Goal: Transaction & Acquisition: Purchase product/service

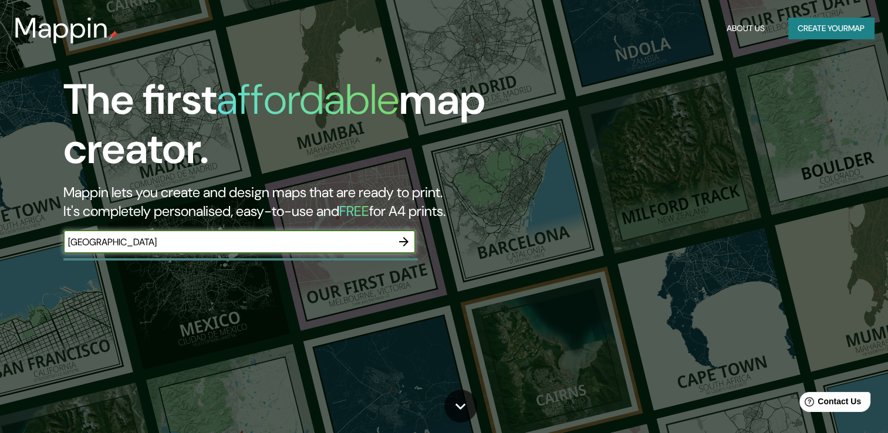
type input "[GEOGRAPHIC_DATA]"
click at [402, 245] on icon "button" at bounding box center [404, 242] width 14 height 14
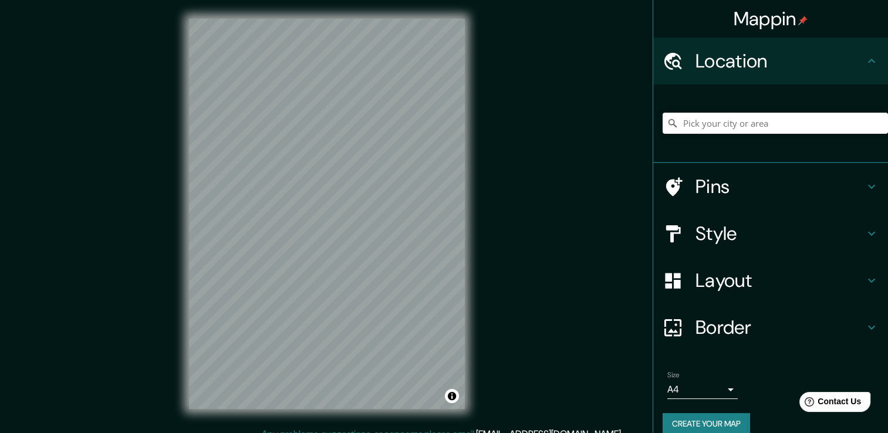
click at [793, 63] on h4 "Location" at bounding box center [780, 60] width 169 height 23
click at [865, 59] on icon at bounding box center [872, 61] width 14 height 14
click at [868, 60] on icon at bounding box center [871, 61] width 7 height 4
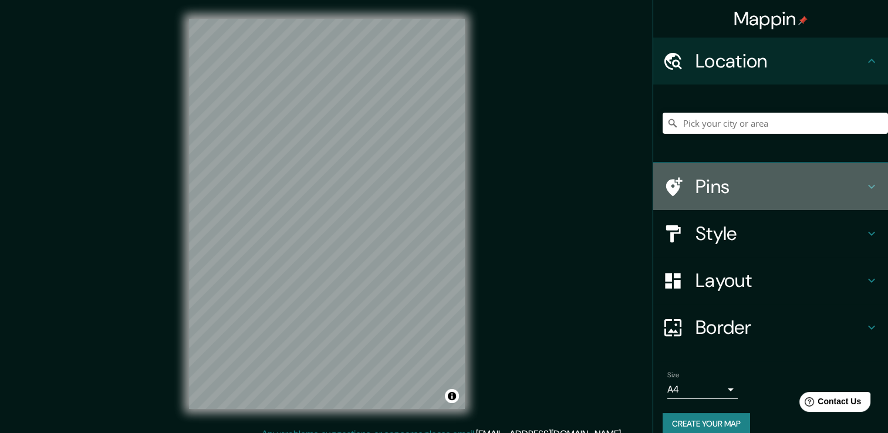
click at [763, 178] on h4 "Pins" at bounding box center [780, 186] width 169 height 23
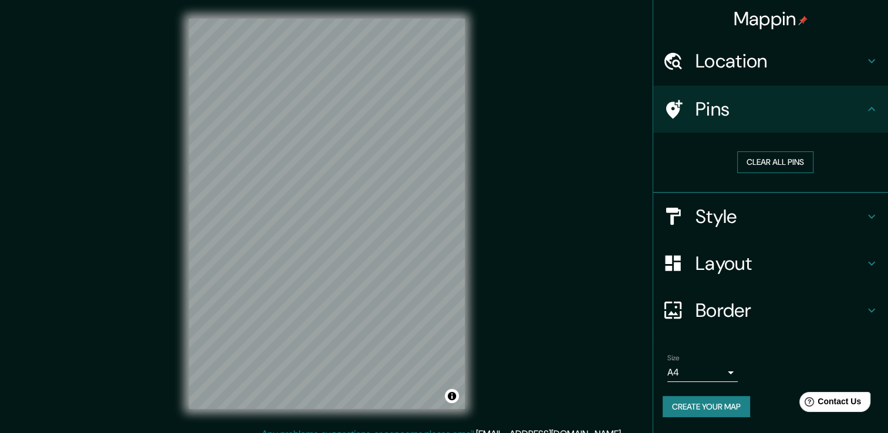
click at [782, 154] on button "Clear all pins" at bounding box center [775, 162] width 76 height 22
click at [777, 160] on button "Clear all pins" at bounding box center [775, 162] width 76 height 22
click at [764, 119] on h4 "Pins" at bounding box center [780, 108] width 169 height 23
click at [868, 112] on icon at bounding box center [872, 109] width 14 height 14
click at [871, 110] on icon at bounding box center [872, 109] width 14 height 14
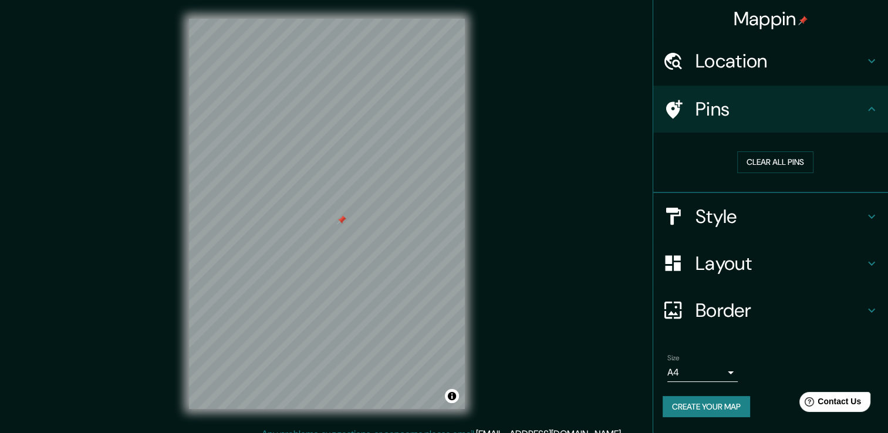
drag, startPoint x: 348, startPoint y: 223, endPoint x: 341, endPoint y: 223, distance: 7.0
click at [341, 223] on div at bounding box center [341, 219] width 9 height 9
click at [754, 161] on button "Clear all pins" at bounding box center [775, 162] width 76 height 22
click at [723, 222] on h4 "Style" at bounding box center [780, 216] width 169 height 23
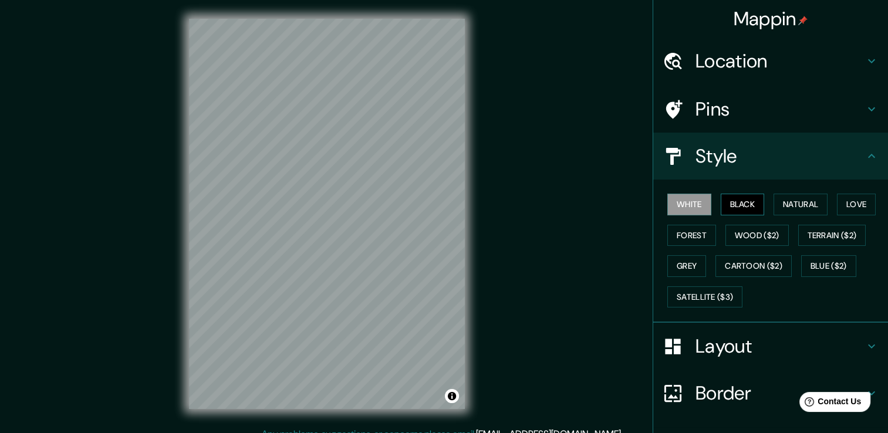
click at [731, 210] on button "Black" at bounding box center [743, 205] width 44 height 22
click at [775, 203] on button "Natural" at bounding box center [801, 205] width 54 height 22
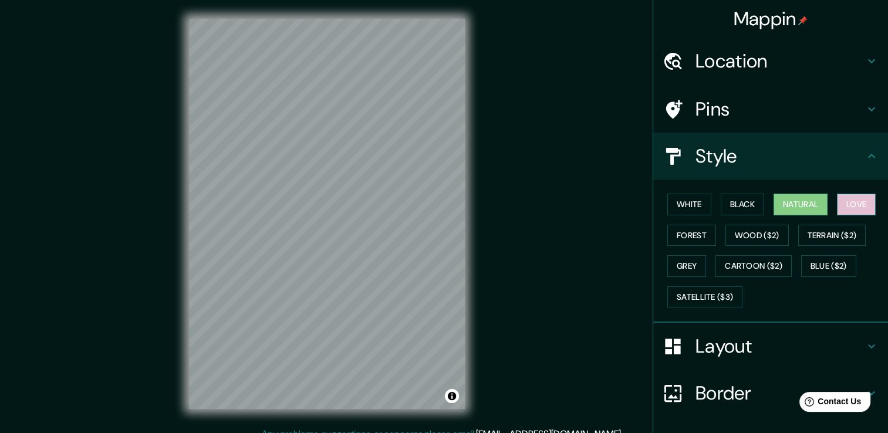
click at [850, 203] on button "Love" at bounding box center [856, 205] width 39 height 22
click at [672, 231] on button "Forest" at bounding box center [692, 236] width 49 height 22
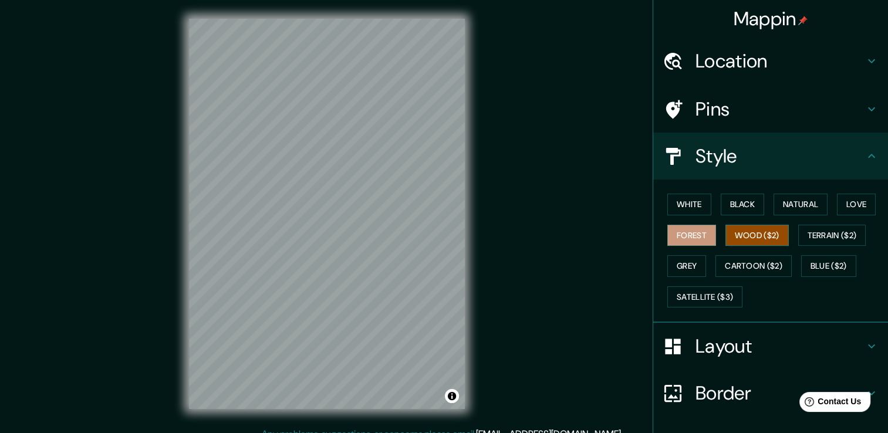
click at [726, 234] on button "Wood ($2)" at bounding box center [757, 236] width 63 height 22
click at [679, 267] on button "Grey" at bounding box center [687, 266] width 39 height 22
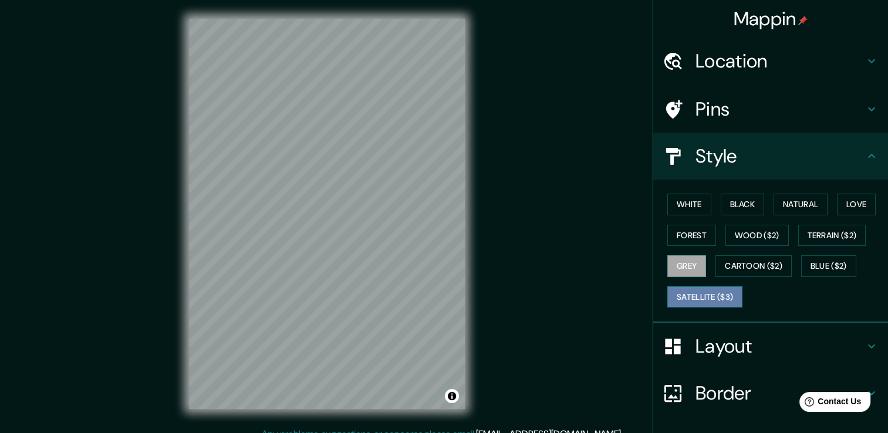
click at [692, 290] on button "Satellite ($3)" at bounding box center [705, 298] width 75 height 22
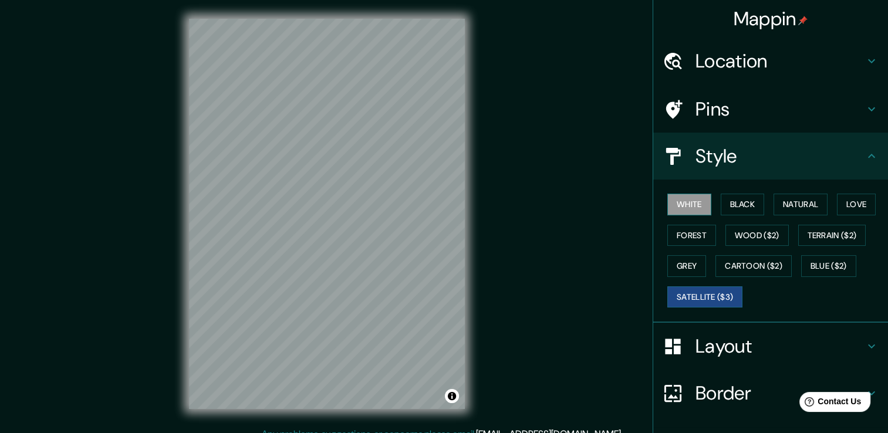
click at [689, 201] on button "White" at bounding box center [690, 205] width 44 height 22
click at [692, 229] on button "Forest" at bounding box center [692, 236] width 49 height 22
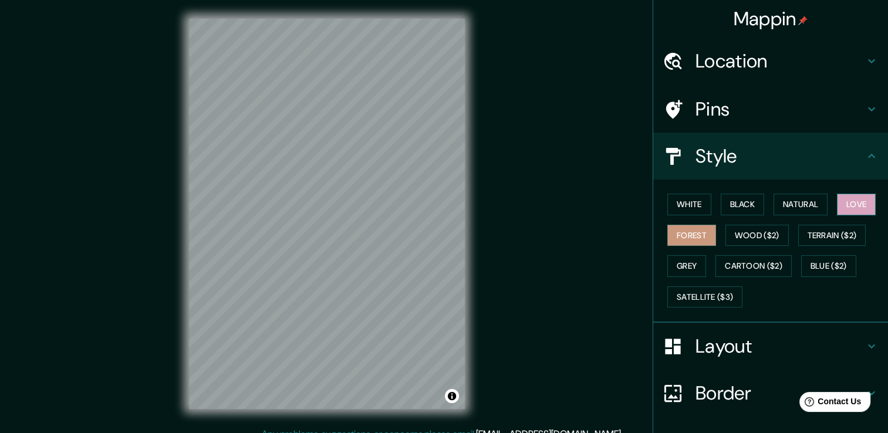
click at [848, 194] on button "Love" at bounding box center [856, 205] width 39 height 22
click at [747, 331] on div "Layout" at bounding box center [770, 346] width 235 height 47
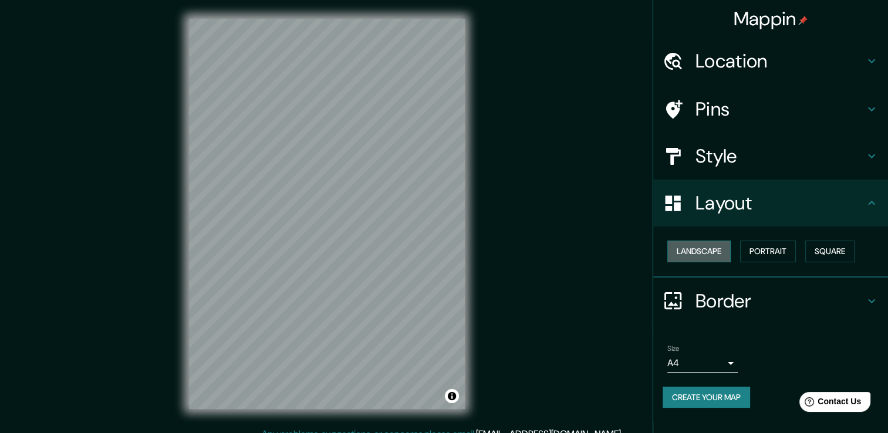
click at [721, 255] on button "Landscape" at bounding box center [699, 252] width 63 height 22
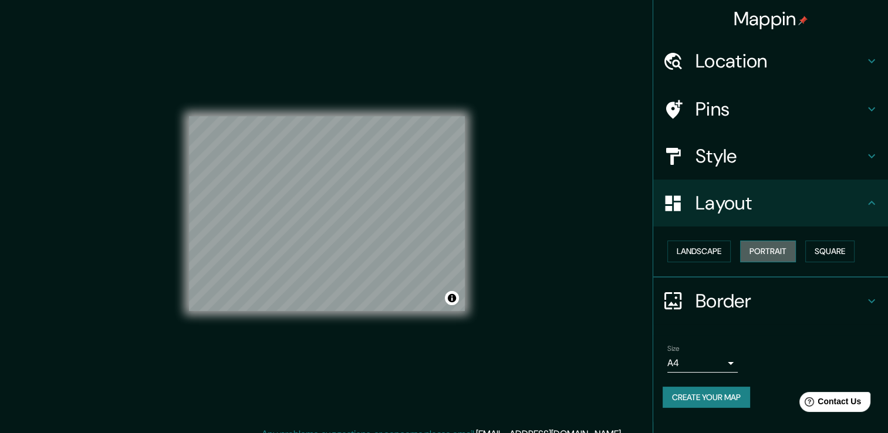
click at [768, 255] on button "Portrait" at bounding box center [768, 252] width 56 height 22
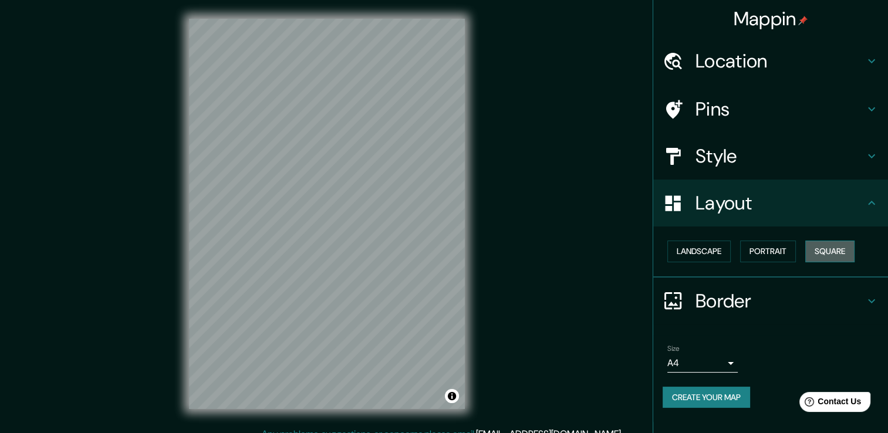
click at [818, 250] on button "Square" at bounding box center [830, 252] width 49 height 22
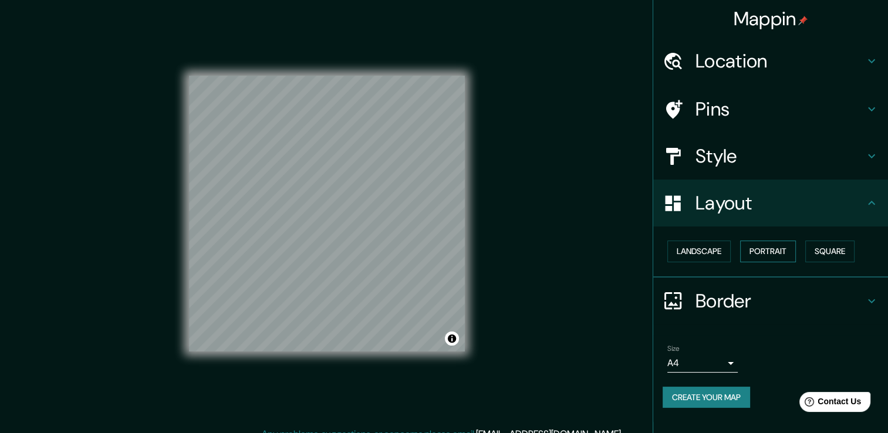
click at [785, 250] on button "Portrait" at bounding box center [768, 252] width 56 height 22
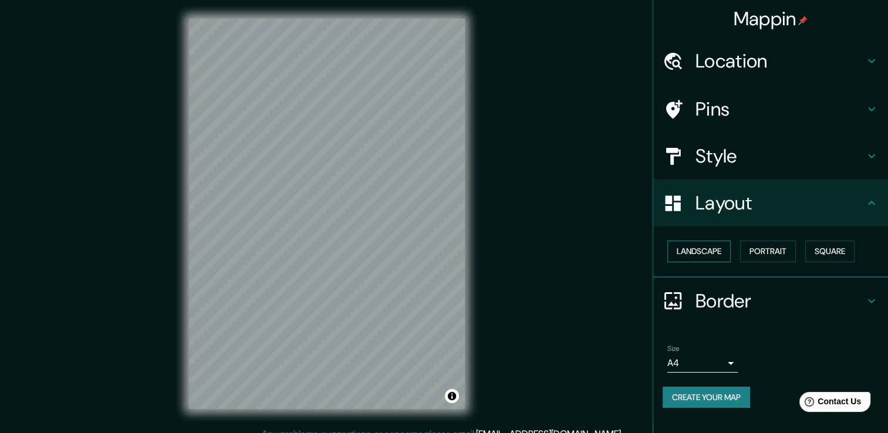
click at [718, 251] on button "Landscape" at bounding box center [699, 252] width 63 height 22
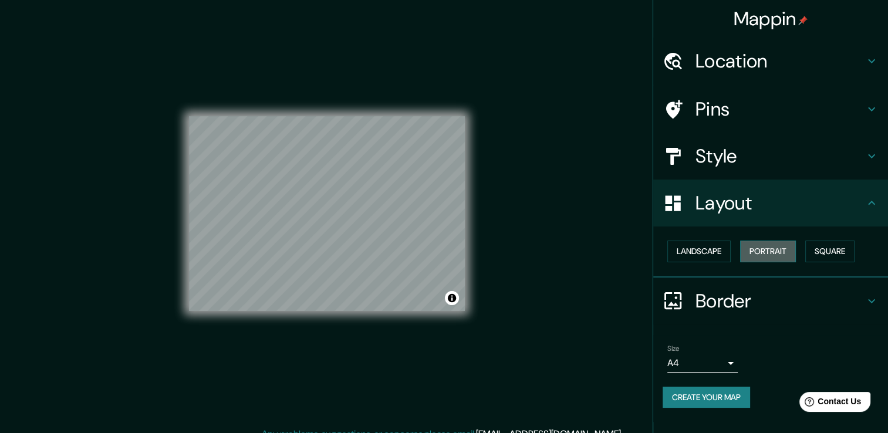
click at [756, 251] on button "Portrait" at bounding box center [768, 252] width 56 height 22
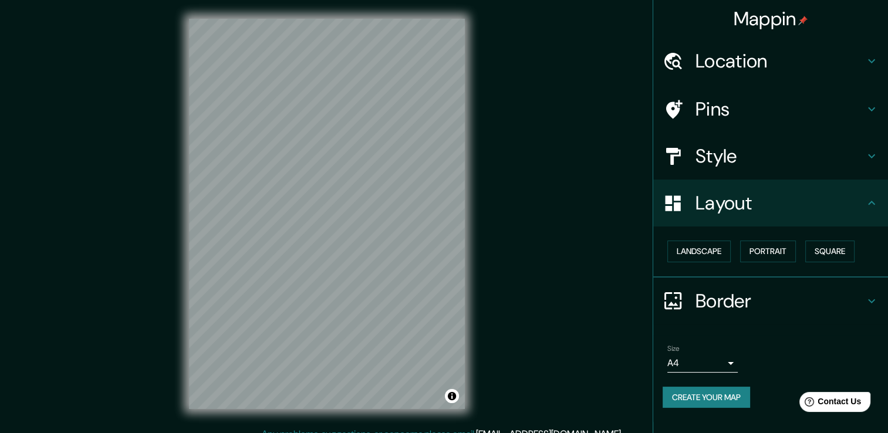
click at [753, 298] on h4 "Border" at bounding box center [780, 300] width 169 height 23
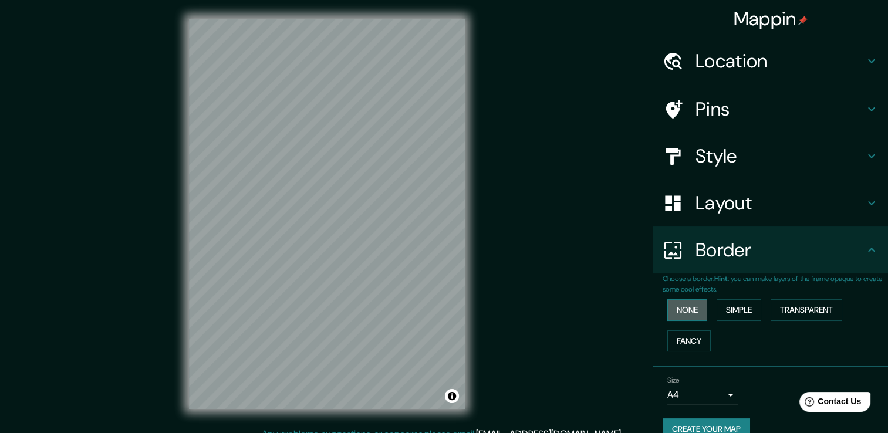
click at [686, 306] on button "None" at bounding box center [688, 310] width 40 height 22
click at [723, 306] on button "Simple" at bounding box center [739, 310] width 45 height 22
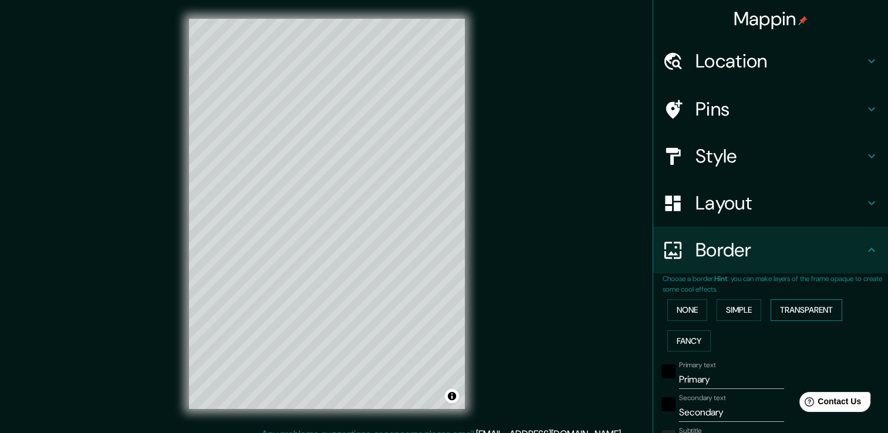
click at [774, 308] on button "Transparent" at bounding box center [807, 310] width 72 height 22
click at [687, 339] on button "Fancy" at bounding box center [689, 342] width 43 height 22
click at [683, 316] on button "None" at bounding box center [688, 310] width 40 height 22
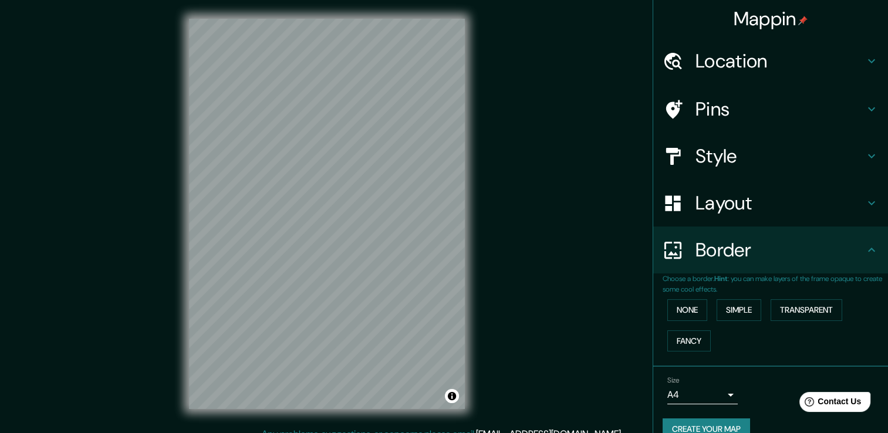
click at [702, 257] on h4 "Border" at bounding box center [780, 249] width 169 height 23
click at [769, 109] on h4 "Pins" at bounding box center [780, 108] width 169 height 23
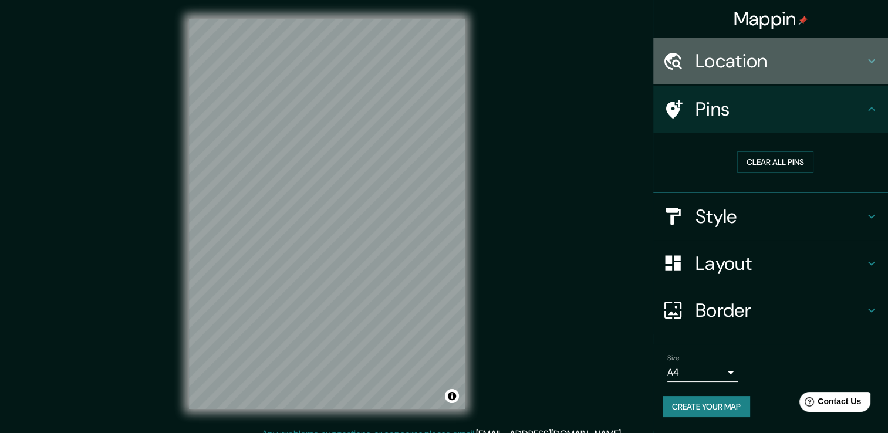
click at [795, 60] on h4 "Location" at bounding box center [780, 60] width 169 height 23
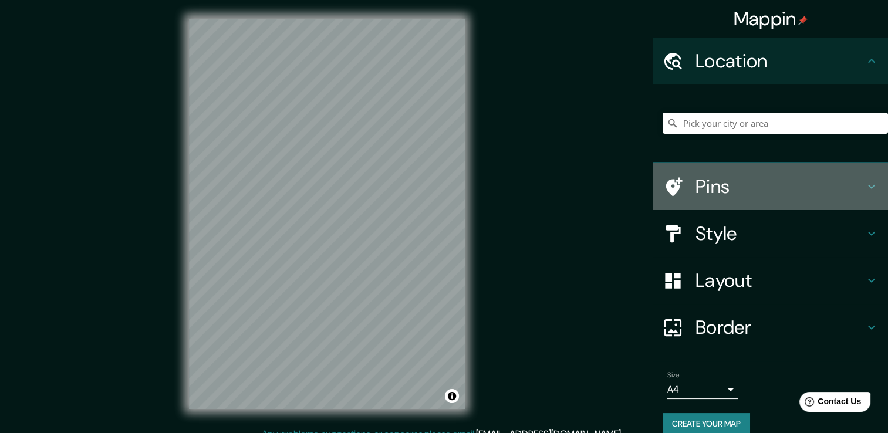
click at [780, 179] on h4 "Pins" at bounding box center [780, 186] width 169 height 23
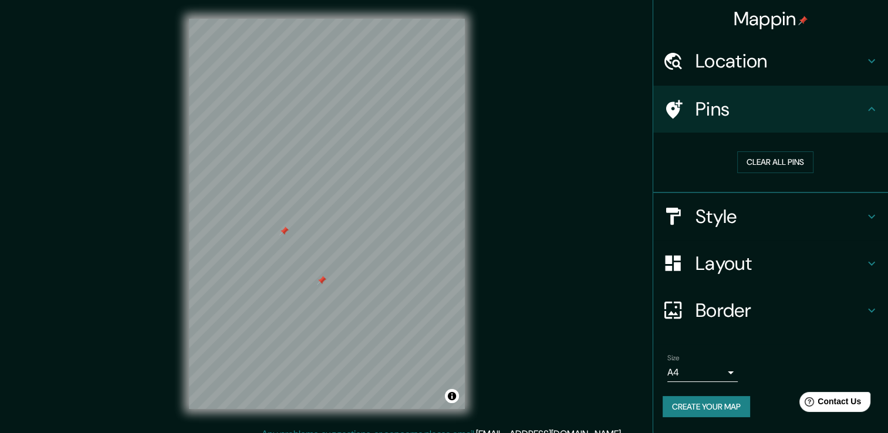
click at [816, 161] on div "Clear all pins" at bounding box center [775, 162] width 207 height 22
click at [788, 158] on button "Clear all pins" at bounding box center [775, 162] width 76 height 22
click at [737, 399] on button "Create your map" at bounding box center [706, 407] width 87 height 22
click at [732, 378] on body "Mappin Location Pins Clear all pins Style Layout Border Choose a border. Hint :…" at bounding box center [444, 216] width 888 height 433
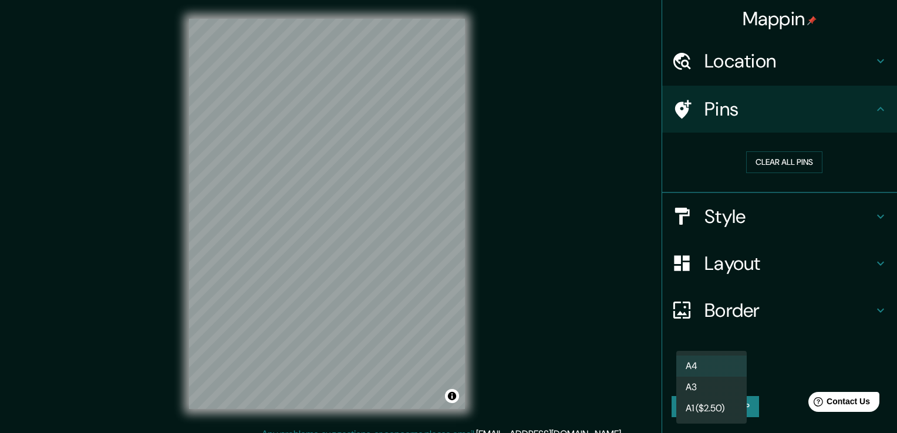
click at [782, 361] on div at bounding box center [448, 216] width 897 height 433
click at [727, 372] on body "Mappin Location Pins Clear all pins Style Layout Border Choose a border. Hint :…" at bounding box center [448, 216] width 897 height 433
click at [719, 406] on li "A1 ($2.50)" at bounding box center [711, 408] width 70 height 21
click at [727, 373] on body "Mappin Location Pins Clear all pins Style Layout Border Choose a border. Hint :…" at bounding box center [448, 216] width 897 height 433
click at [725, 369] on li "A4" at bounding box center [711, 366] width 70 height 21
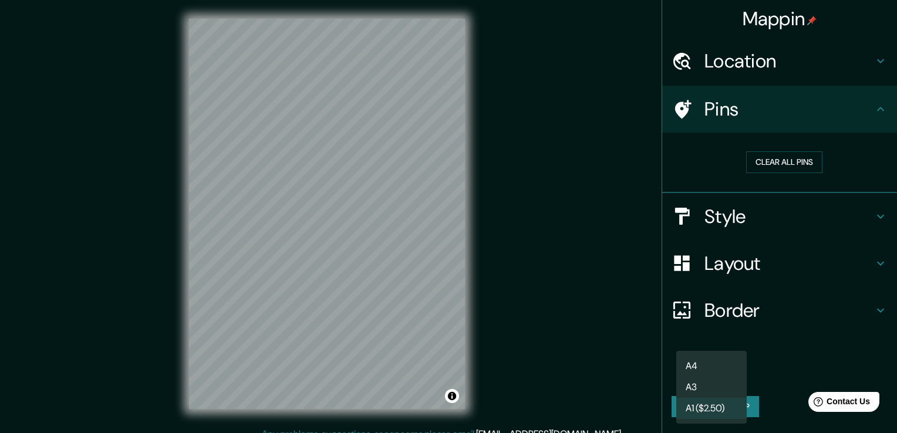
type input "single"
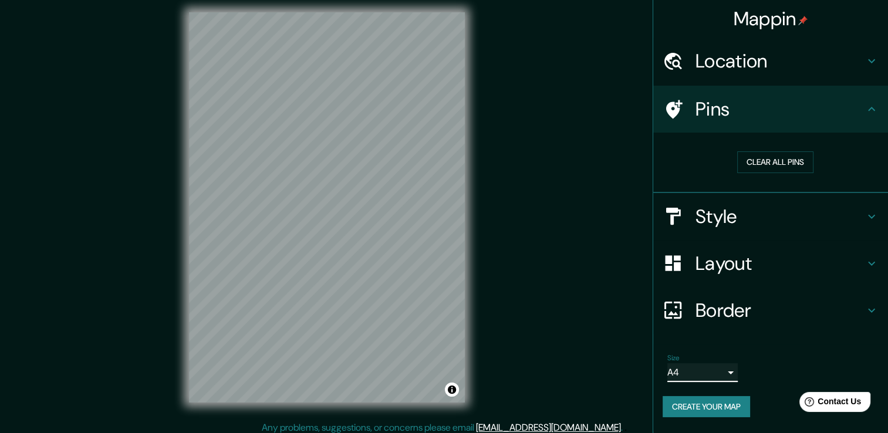
scroll to position [13, 0]
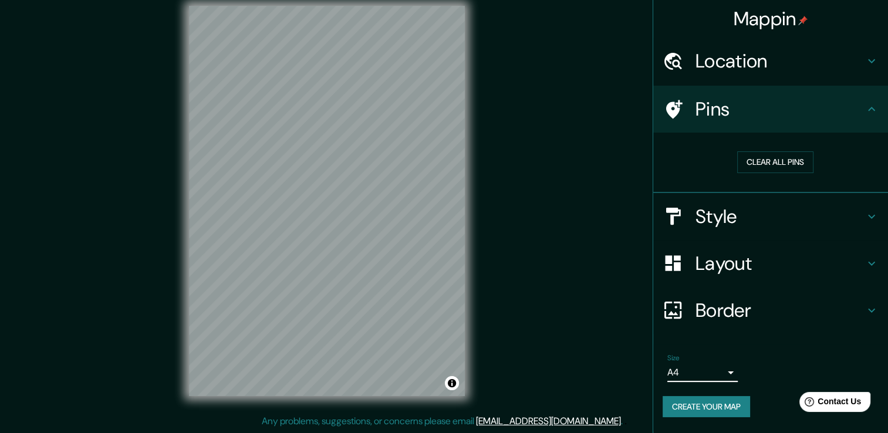
click at [693, 403] on button "Create your map" at bounding box center [706, 407] width 87 height 22
click at [449, 388] on button "Toggle attribution" at bounding box center [452, 383] width 14 height 14
click at [451, 387] on button "Toggle attribution" at bounding box center [452, 383] width 14 height 14
click at [425, 385] on link "Improve this map" at bounding box center [413, 383] width 58 height 8
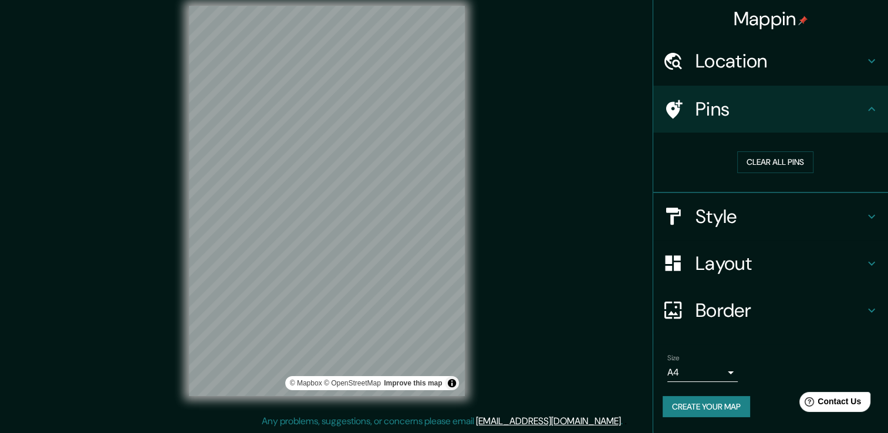
click at [787, 120] on h4 "Pins" at bounding box center [780, 108] width 169 height 23
click at [803, 56] on h4 "Location" at bounding box center [780, 60] width 169 height 23
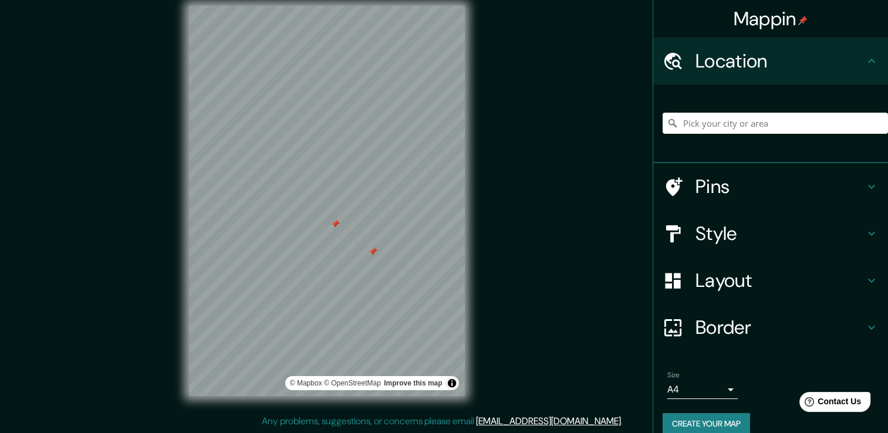
click at [727, 177] on h4 "Pins" at bounding box center [780, 186] width 169 height 23
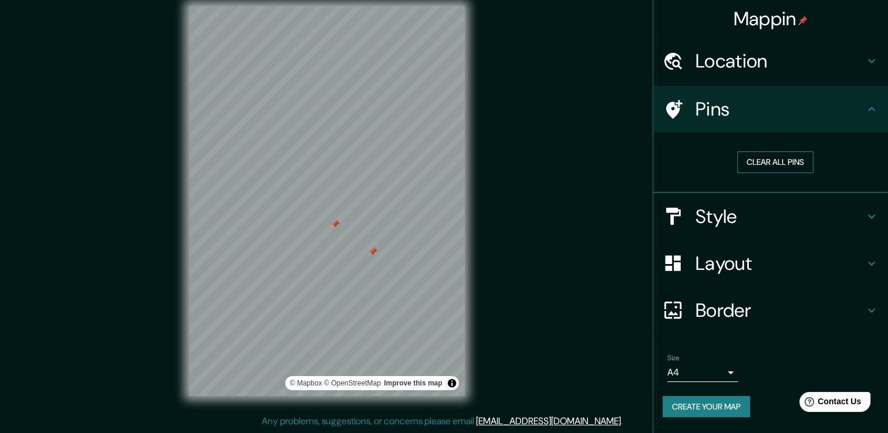
click at [772, 160] on button "Clear all pins" at bounding box center [775, 162] width 76 height 22
click at [720, 217] on h4 "Style" at bounding box center [780, 216] width 169 height 23
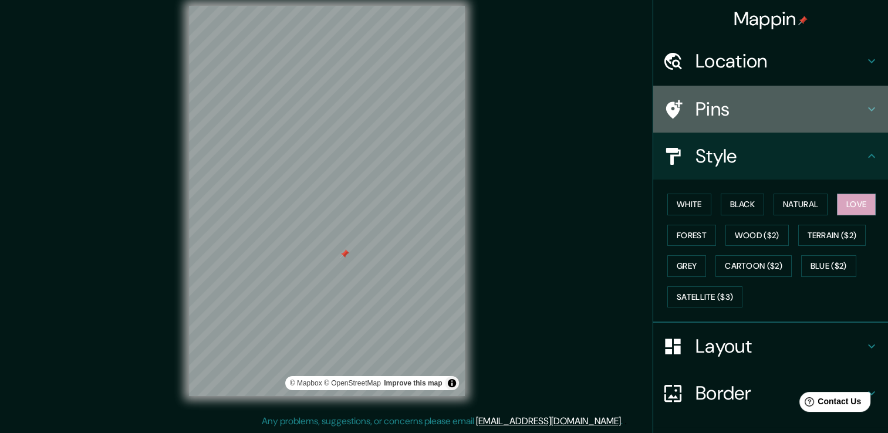
click at [726, 116] on h4 "Pins" at bounding box center [780, 108] width 169 height 23
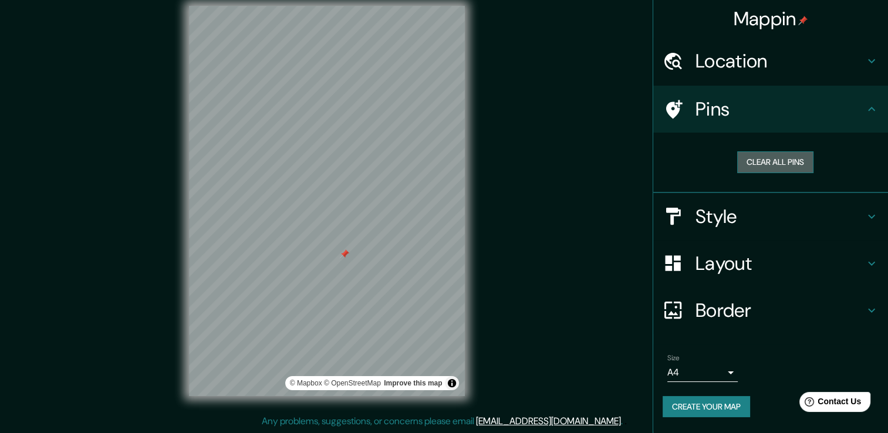
click at [756, 166] on button "Clear all pins" at bounding box center [775, 162] width 76 height 22
click at [763, 159] on button "Clear all pins" at bounding box center [775, 162] width 76 height 22
click at [727, 410] on button "Create your map" at bounding box center [706, 407] width 87 height 22
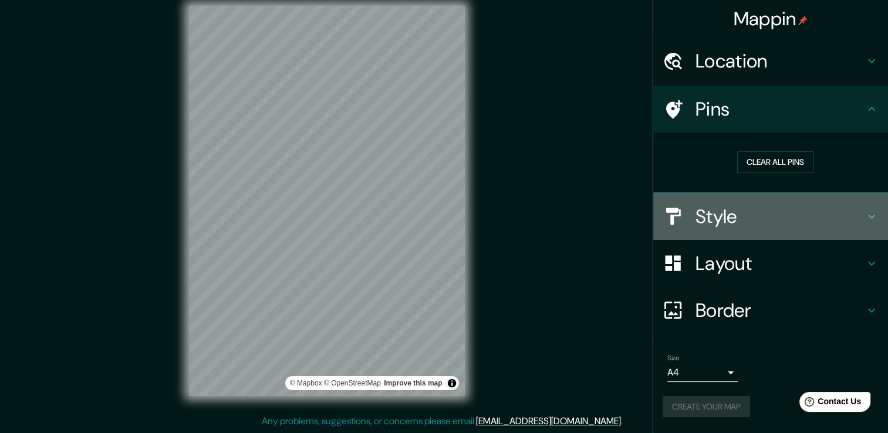
click at [747, 218] on h4 "Style" at bounding box center [780, 216] width 169 height 23
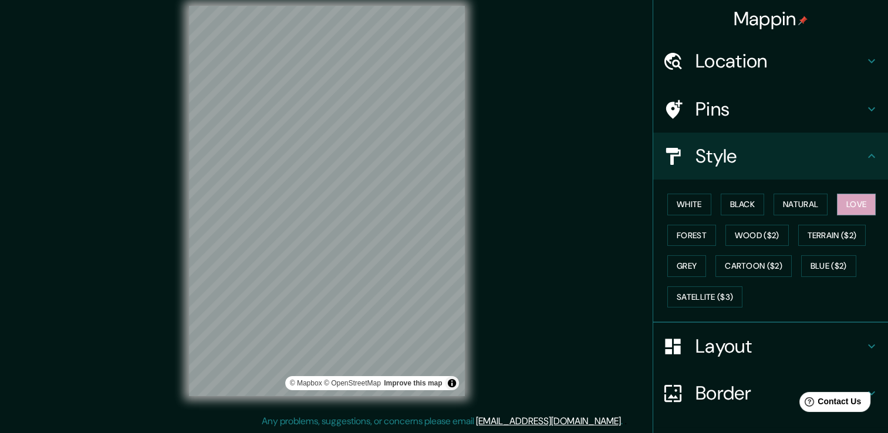
click at [752, 342] on h4 "Layout" at bounding box center [780, 346] width 169 height 23
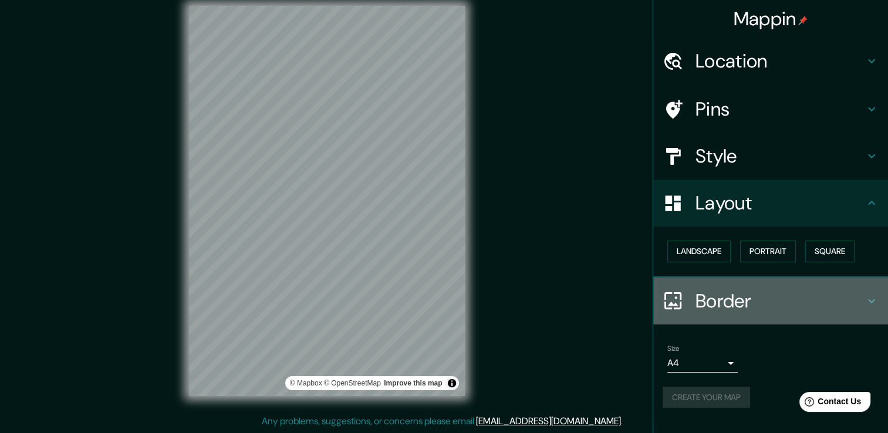
click at [744, 302] on h4 "Border" at bounding box center [780, 300] width 169 height 23
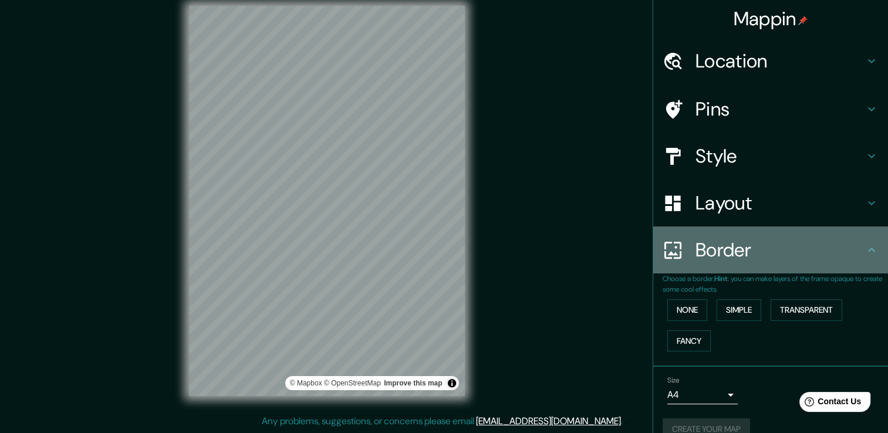
click at [744, 241] on h4 "Border" at bounding box center [780, 249] width 169 height 23
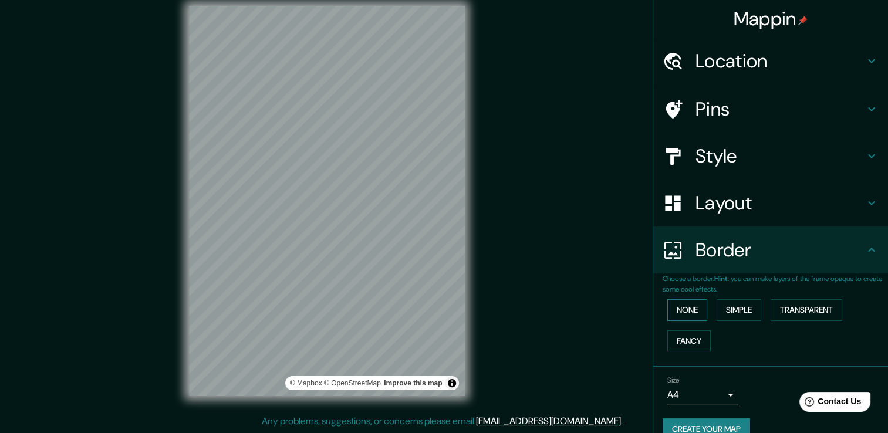
click at [693, 312] on button "None" at bounding box center [688, 310] width 40 height 22
click at [723, 311] on button "Simple" at bounding box center [739, 310] width 45 height 22
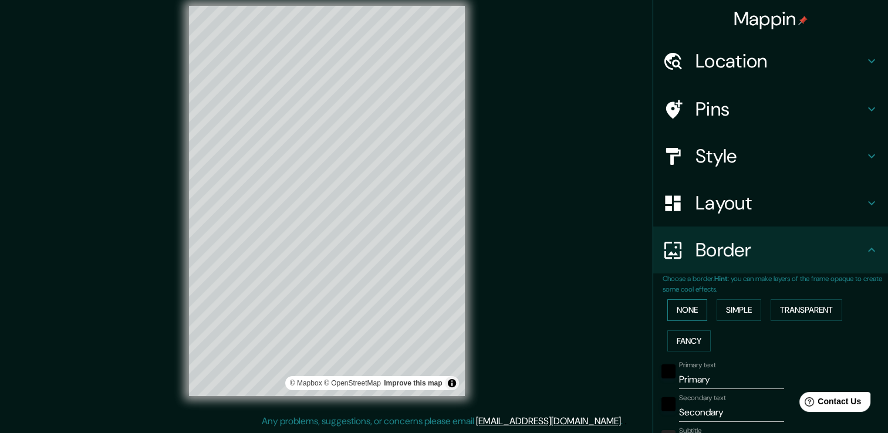
click at [693, 308] on button "None" at bounding box center [688, 310] width 40 height 22
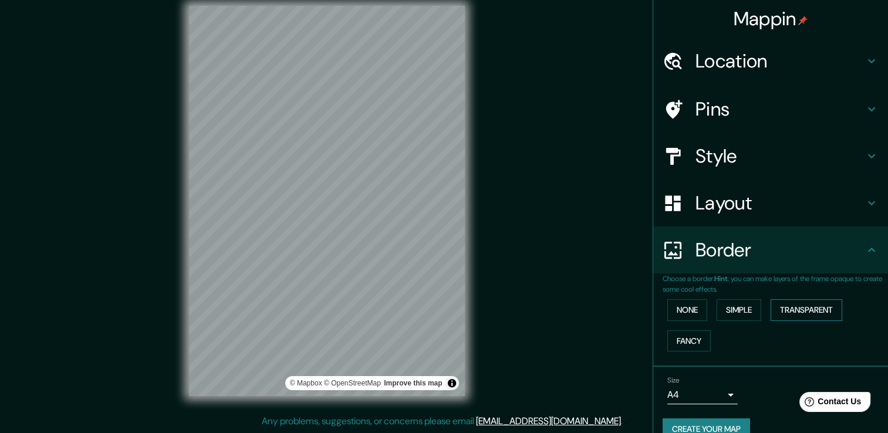
click at [794, 310] on button "Transparent" at bounding box center [807, 310] width 72 height 22
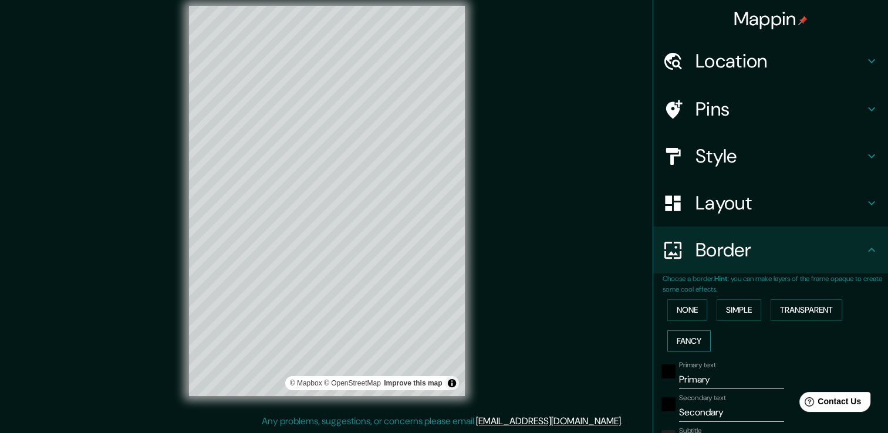
click at [694, 332] on button "Fancy" at bounding box center [689, 342] width 43 height 22
click at [681, 308] on button "None" at bounding box center [688, 310] width 40 height 22
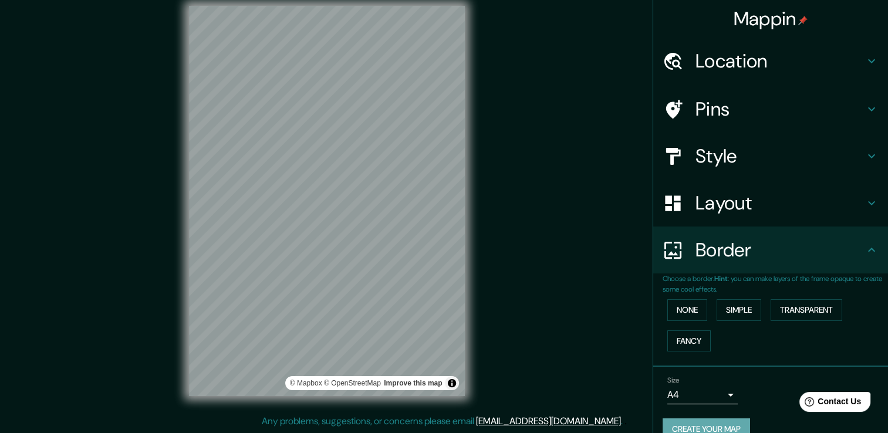
click at [728, 423] on button "Create your map" at bounding box center [706, 430] width 87 height 22
